Goal: Navigation & Orientation: Find specific page/section

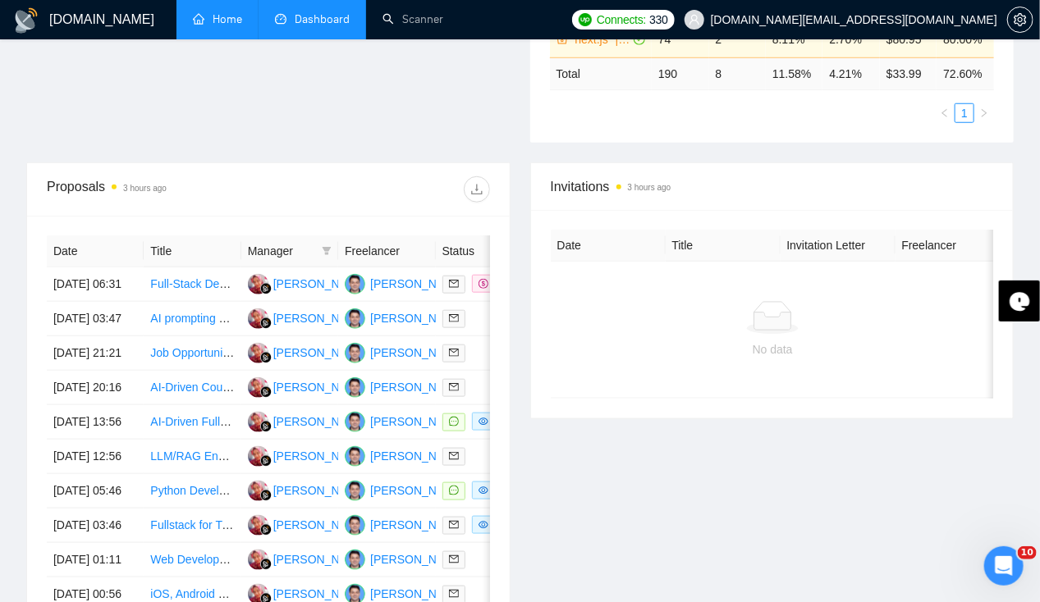
click at [216, 25] on link "Home" at bounding box center [217, 19] width 49 height 14
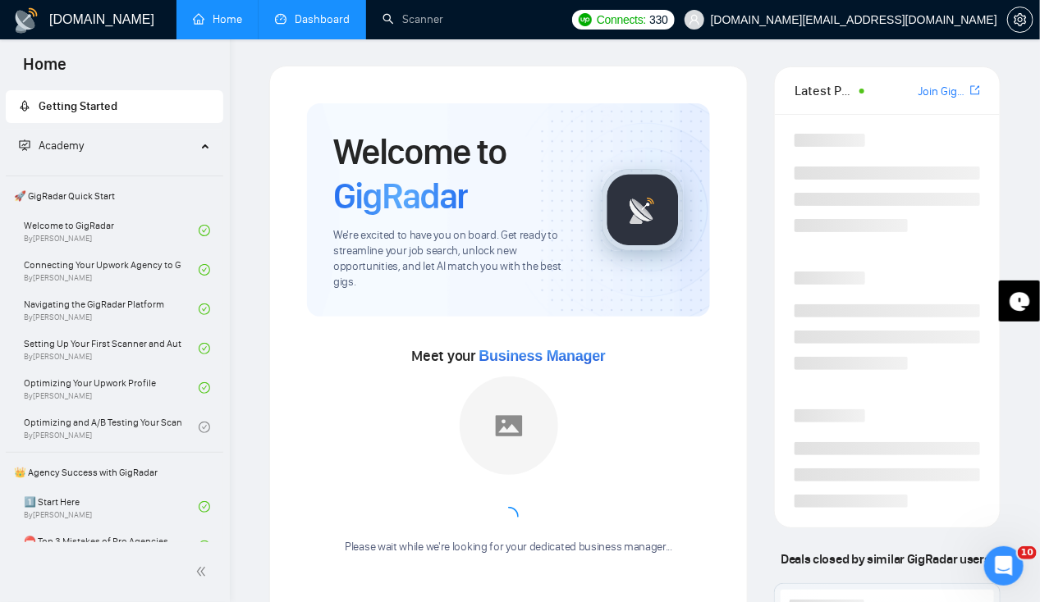
click at [304, 26] on link "Dashboard" at bounding box center [312, 19] width 75 height 14
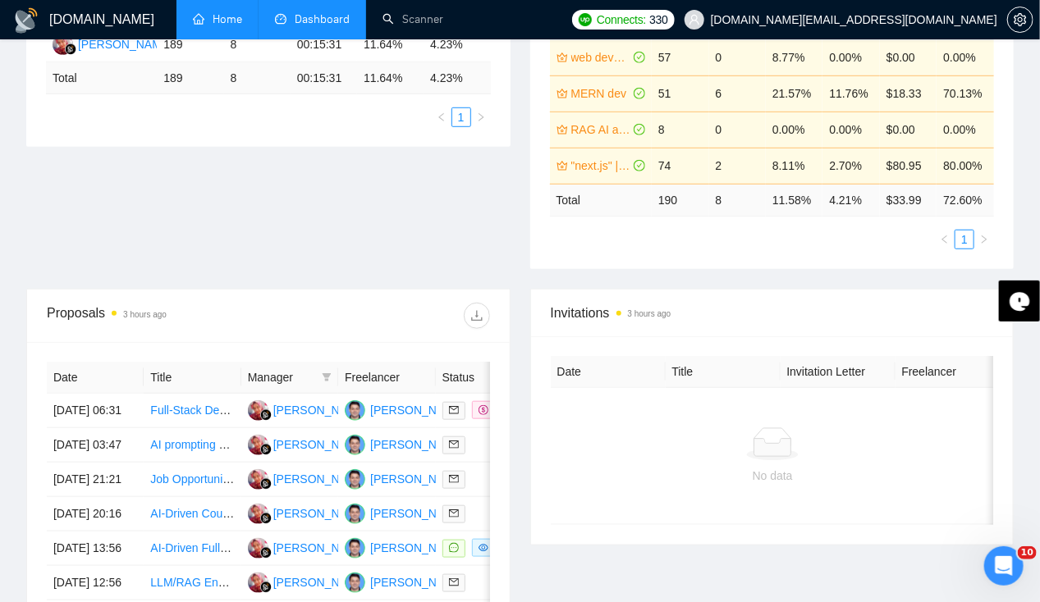
scroll to position [411, 0]
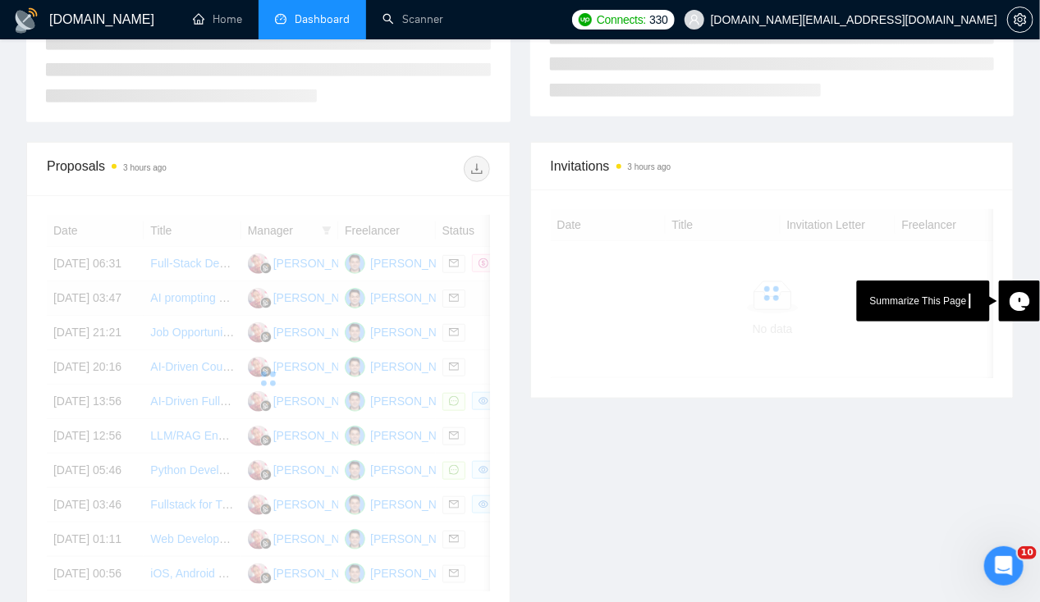
scroll to position [411, 0]
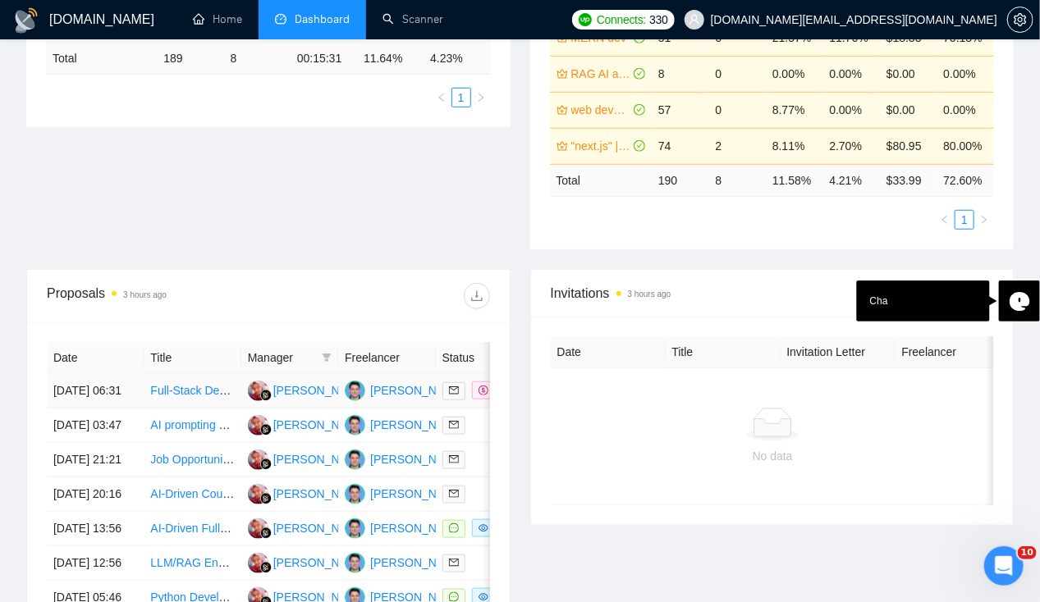
click at [90, 374] on td "[DATE] 06:31" at bounding box center [95, 391] width 97 height 34
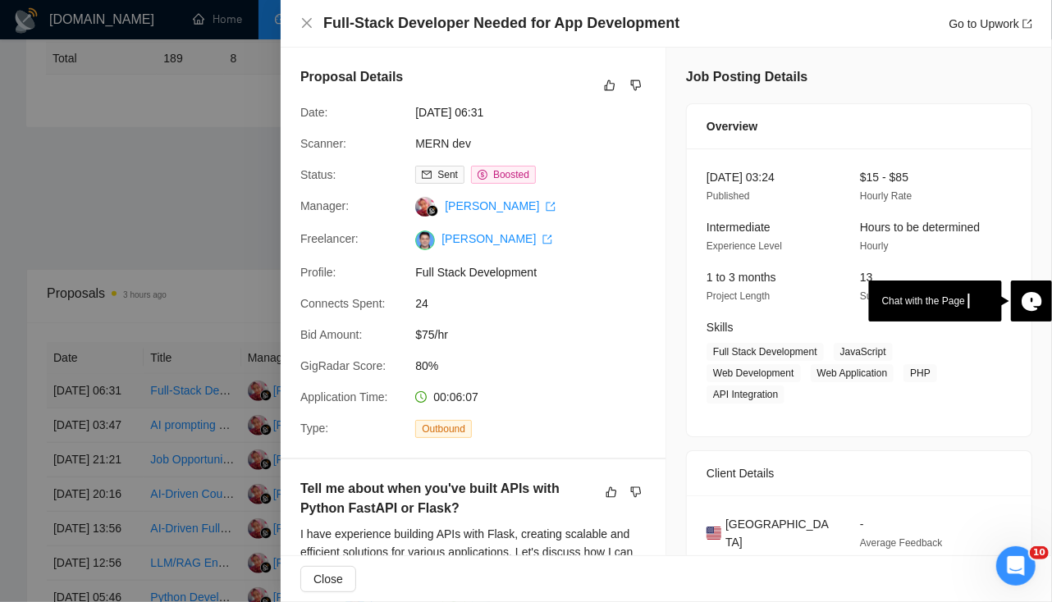
click at [90, 370] on div at bounding box center [526, 301] width 1052 height 602
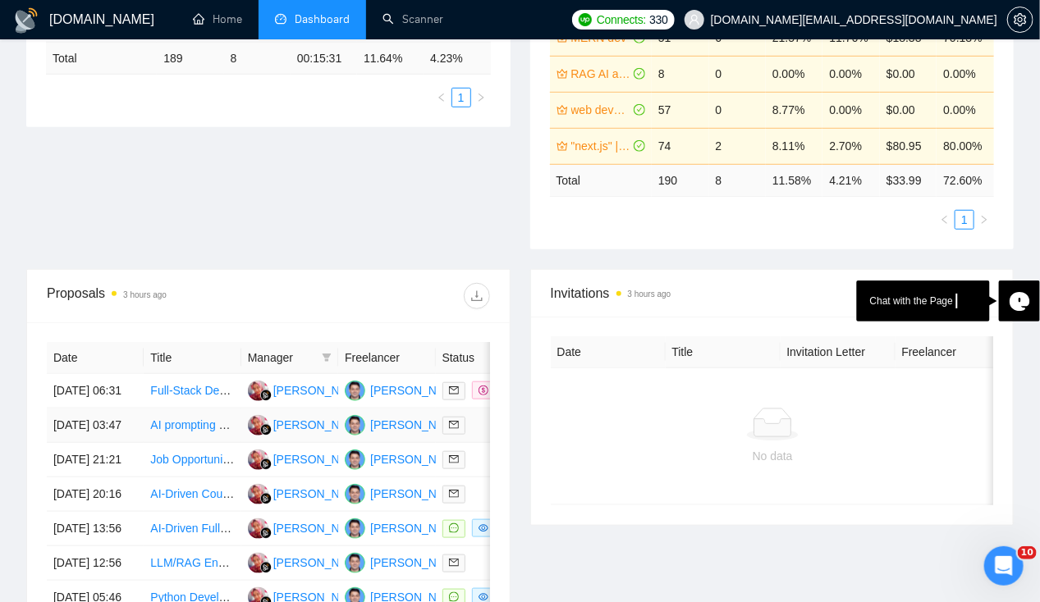
click at [90, 411] on td "[DATE] 03:47" at bounding box center [95, 426] width 97 height 34
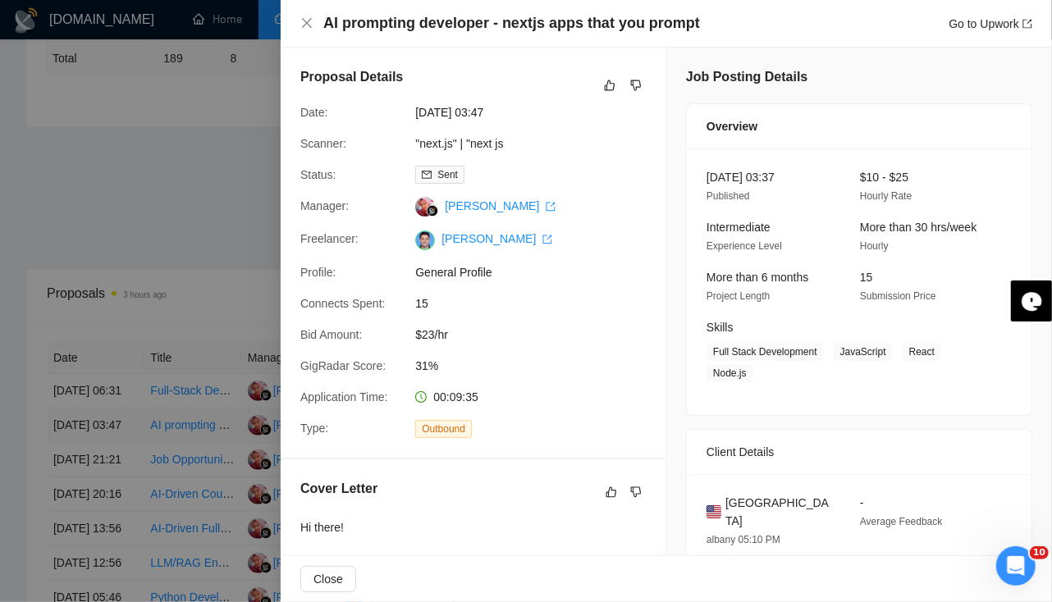
click at [90, 411] on div at bounding box center [526, 301] width 1052 height 602
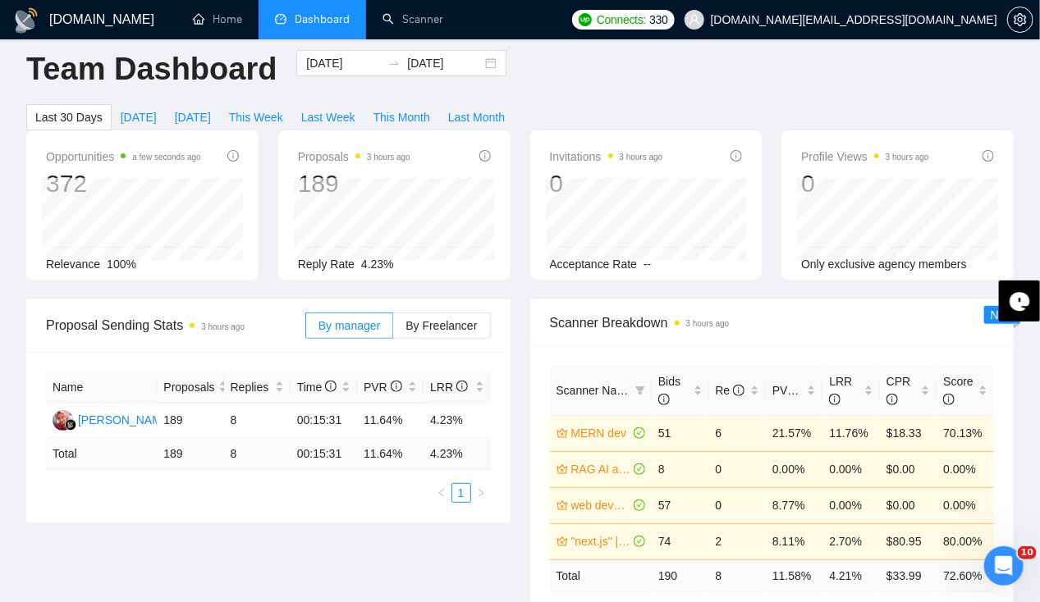
scroll to position [0, 0]
